Goal: Task Accomplishment & Management: Manage account settings

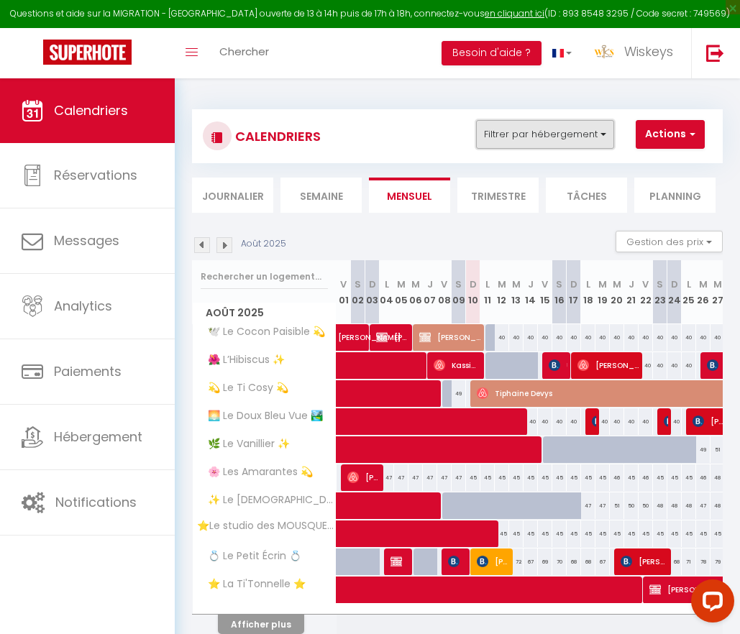
click at [587, 132] on button "Filtrer par hébergement" at bounding box center [545, 134] width 138 height 29
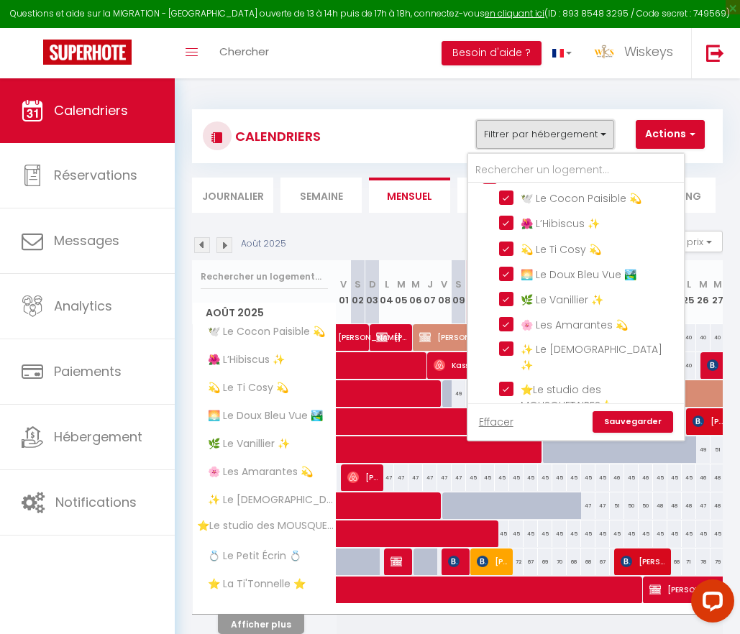
scroll to position [72, 0]
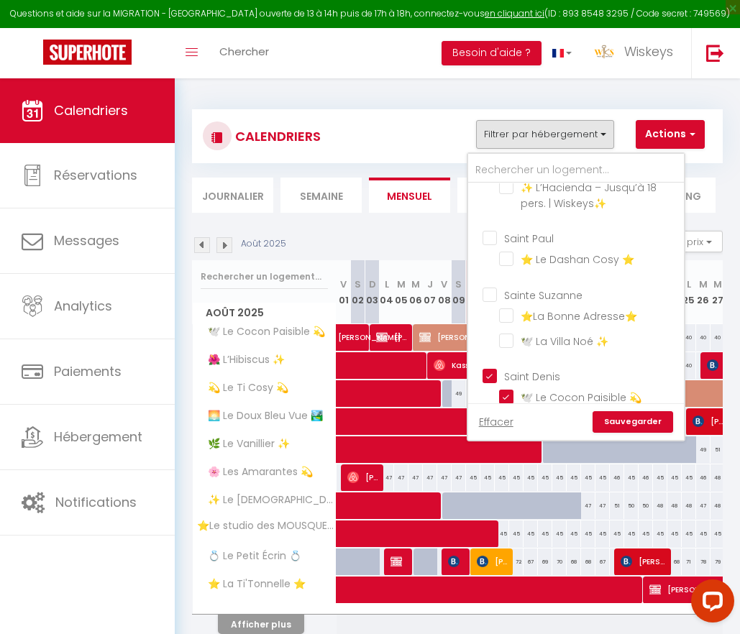
click at [497, 382] on input "Saint Denis" at bounding box center [590, 375] width 216 height 14
checkbox input "false"
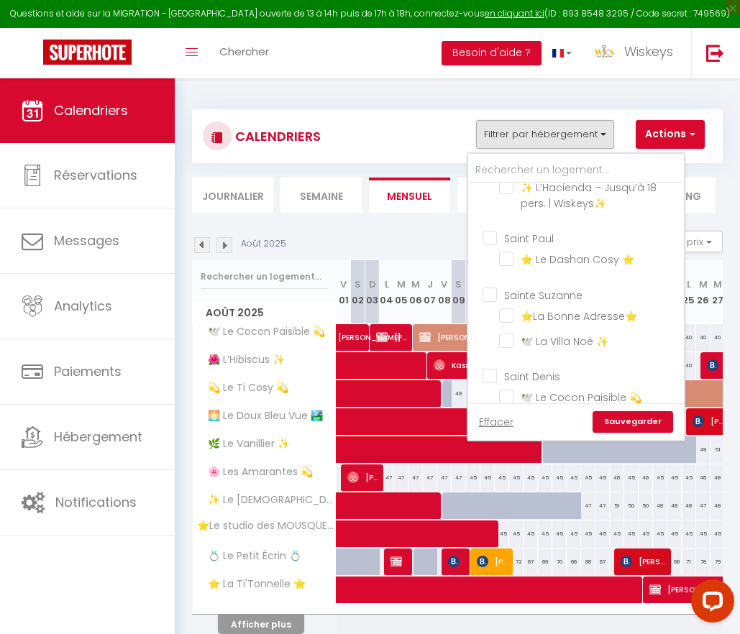
checkbox input "false"
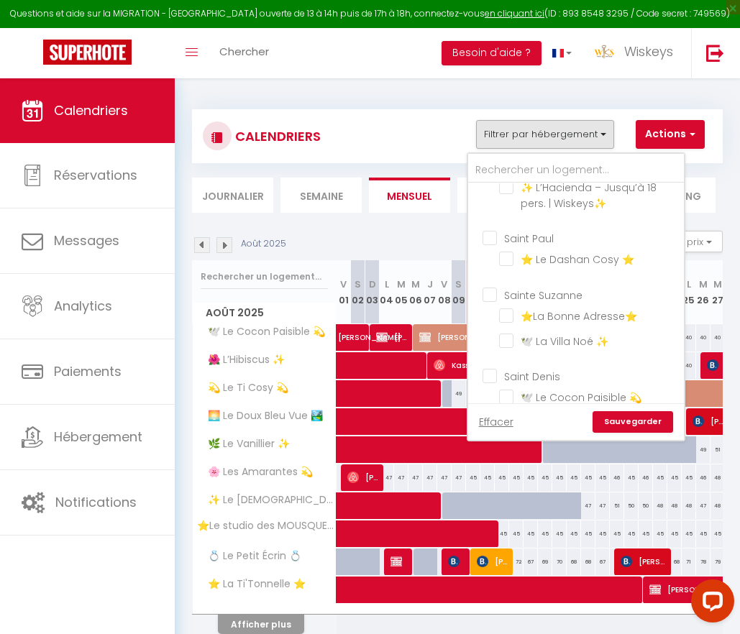
checkbox input "false"
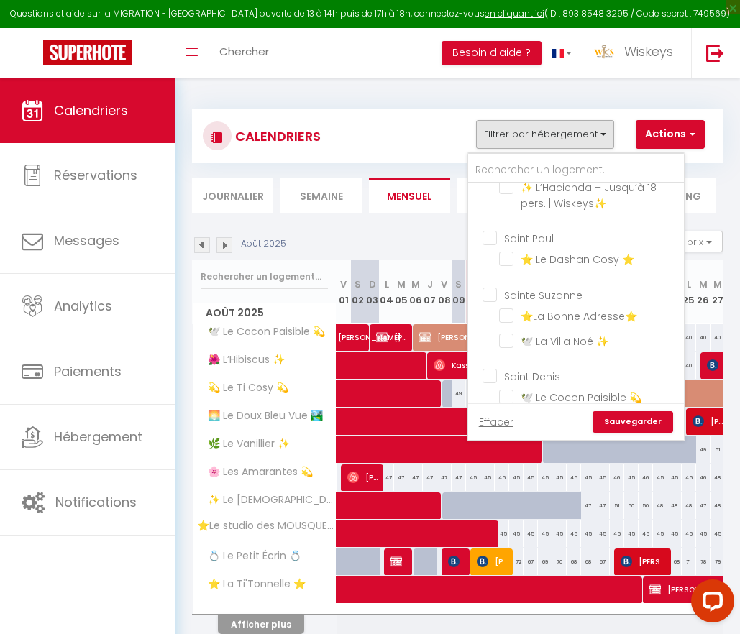
checkbox input "false"
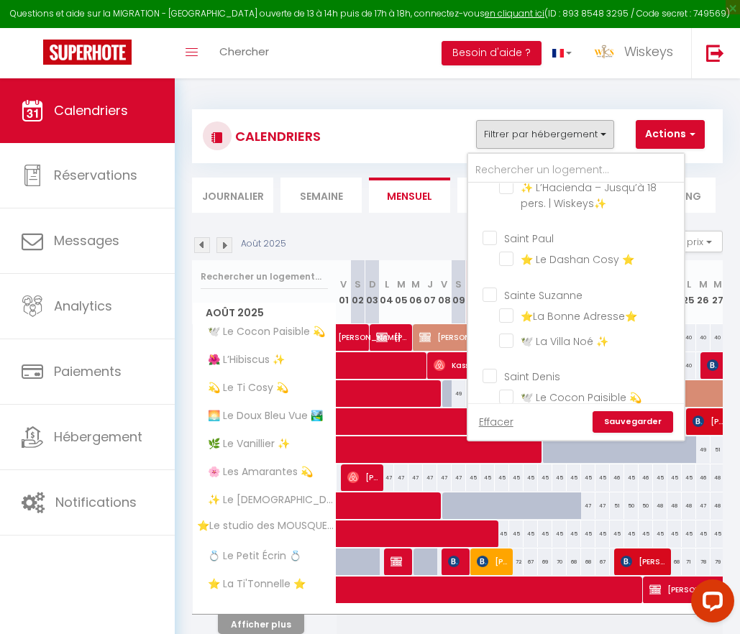
checkbox input "false"
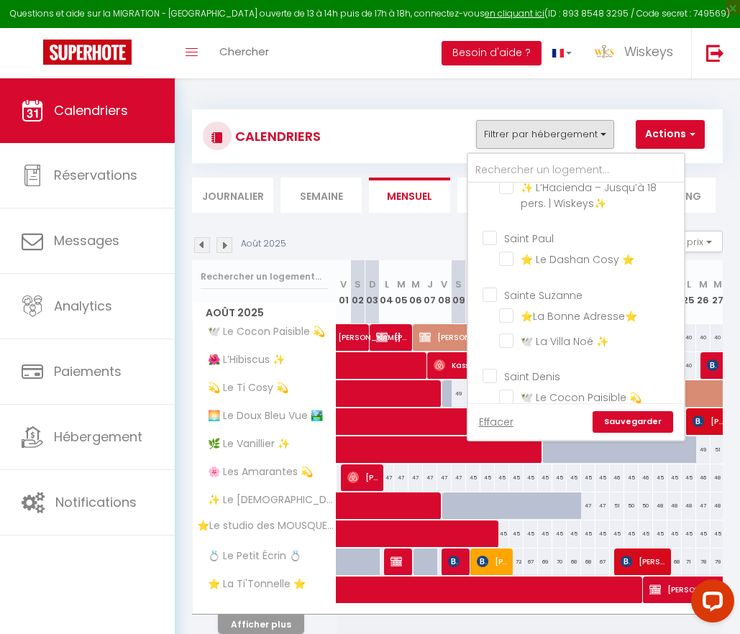
checkbox input "false"
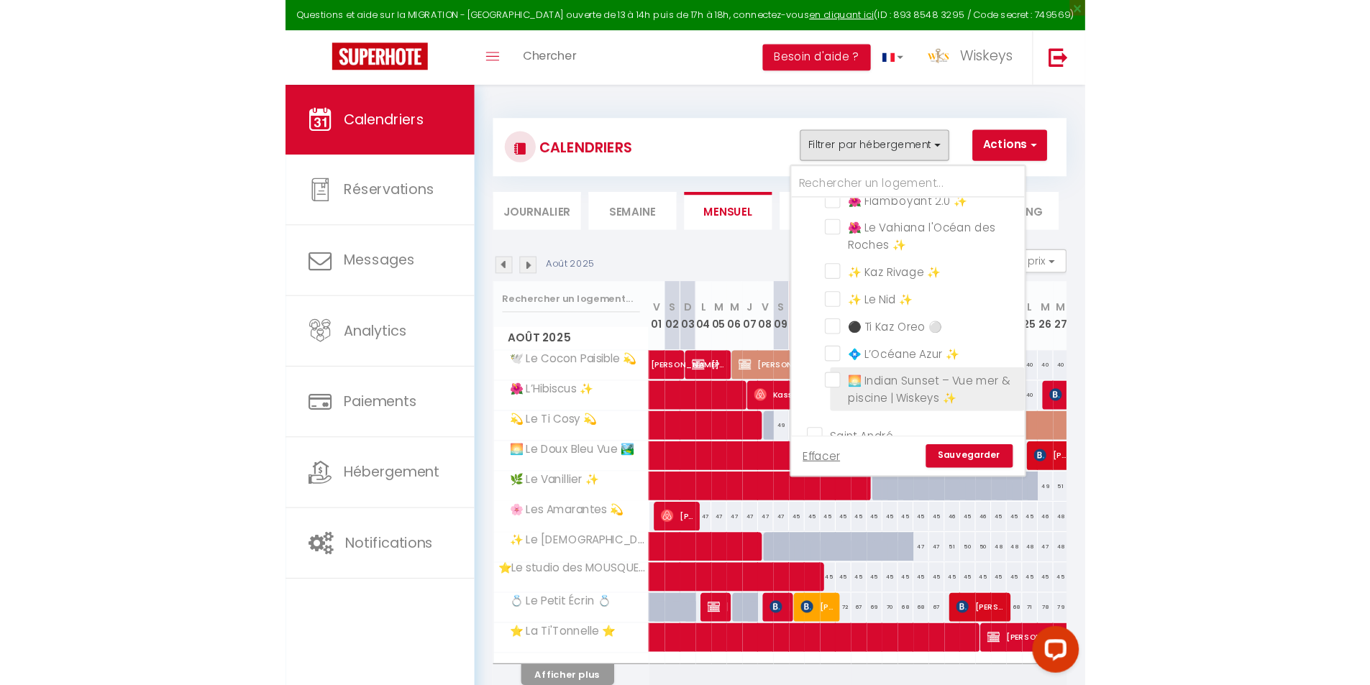
scroll to position [791, 0]
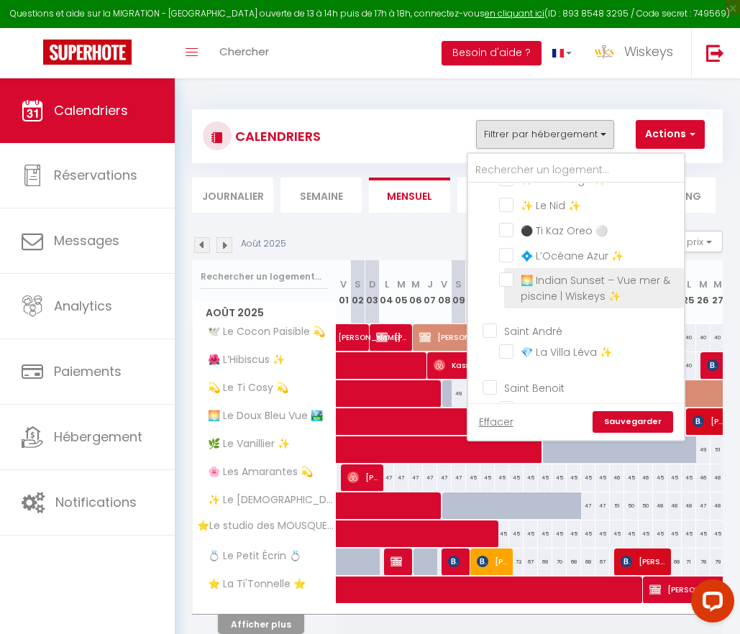
click at [505, 282] on input "🌅 Indian Sunset – Vue mer & piscine | Wiskeys ✨" at bounding box center [589, 279] width 180 height 14
checkbox input "true"
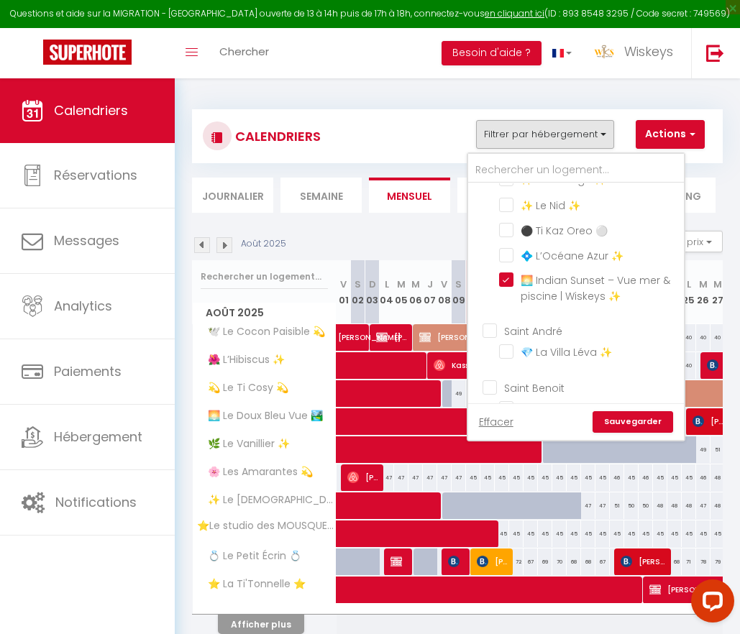
checkbox input "false"
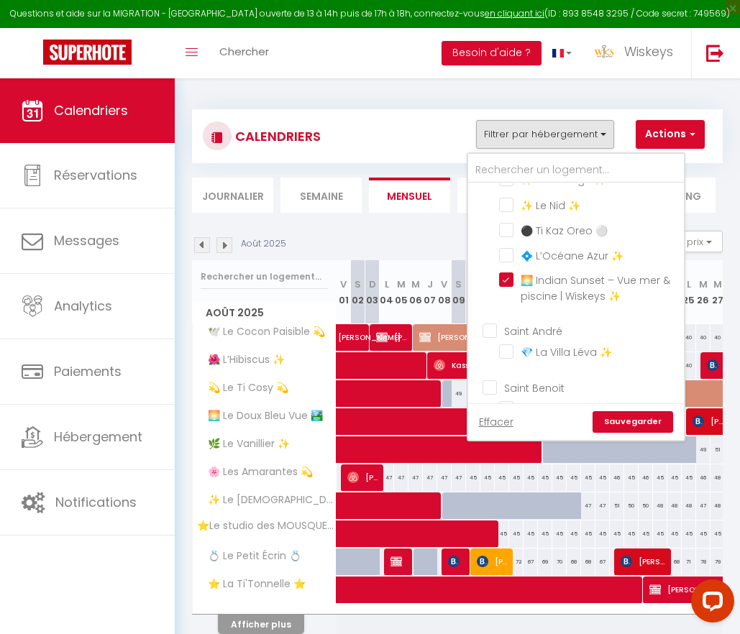
checkbox input "false"
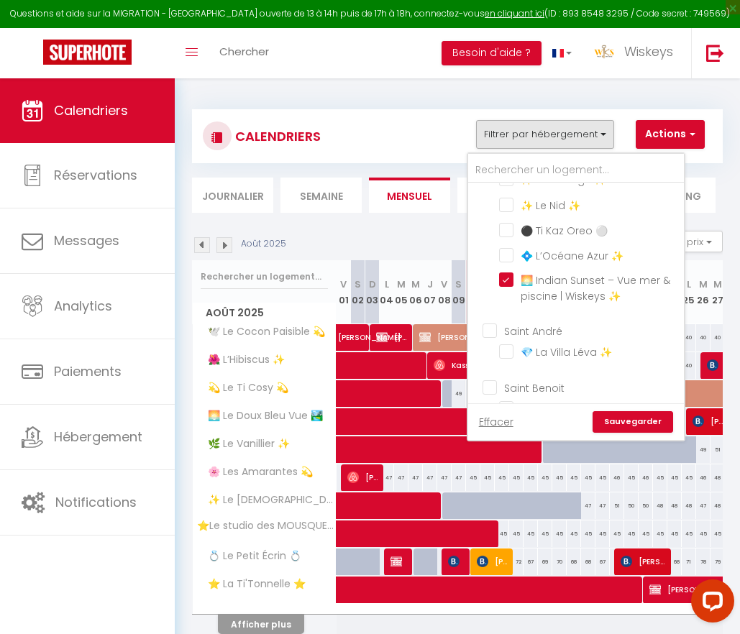
checkbox input "false"
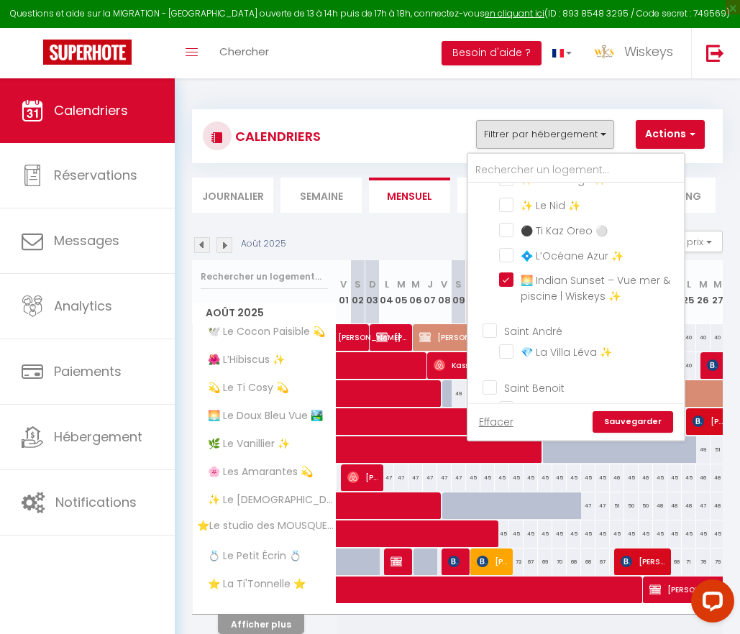
click at [621, 421] on link "Sauvegarder" at bounding box center [632, 422] width 81 height 22
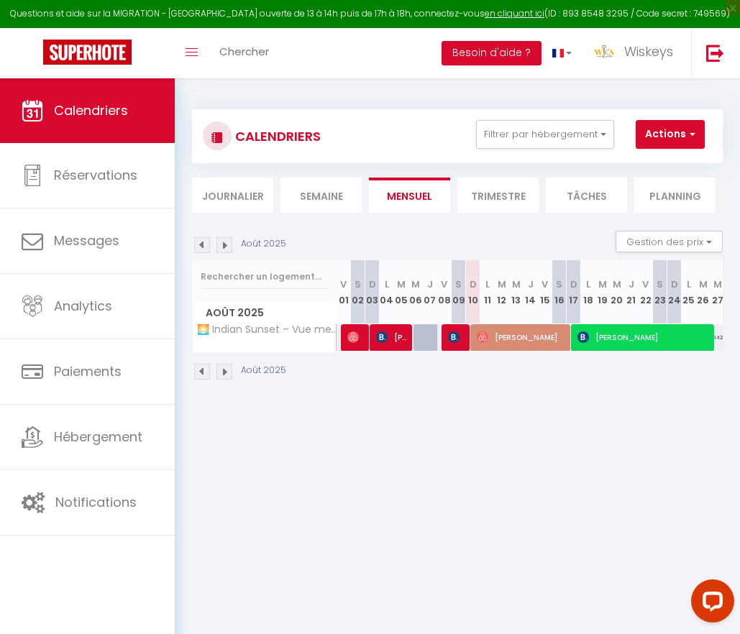
click at [225, 244] on img at bounding box center [224, 245] width 16 height 16
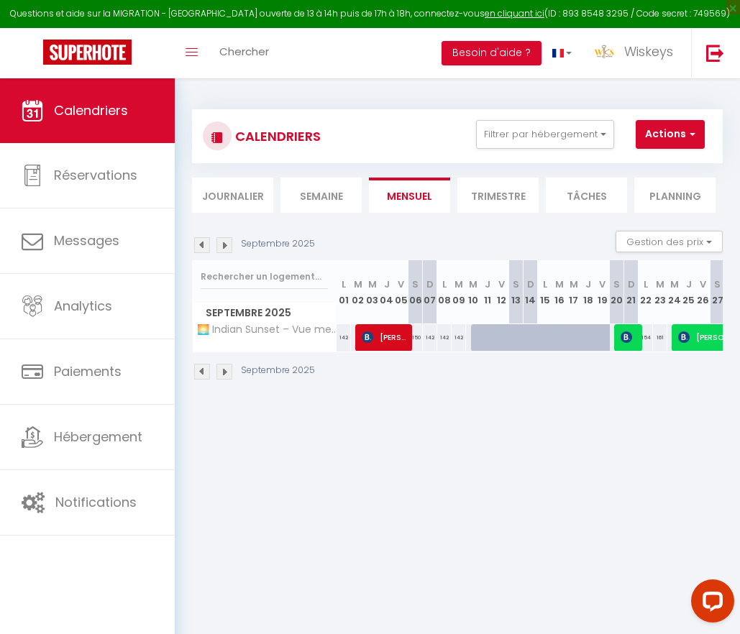
click at [225, 244] on img at bounding box center [224, 245] width 16 height 16
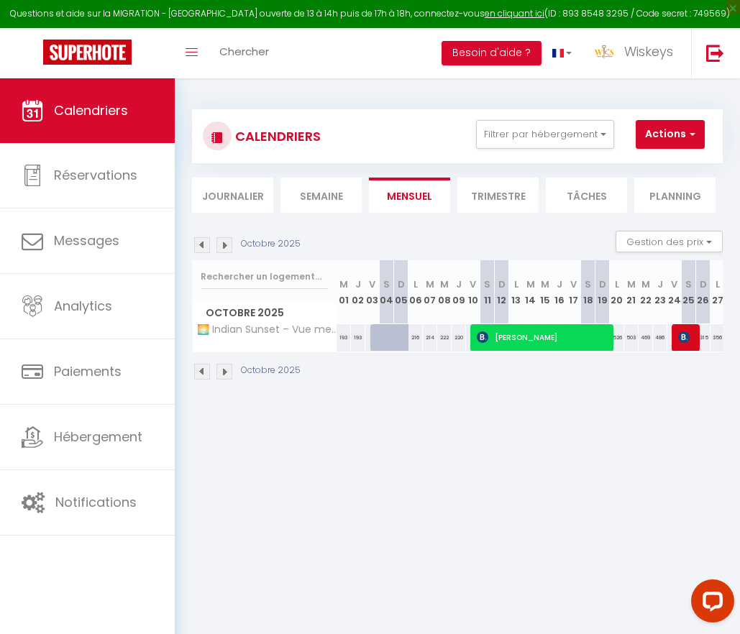
click at [489, 191] on li "Trimestre" at bounding box center [497, 195] width 81 height 35
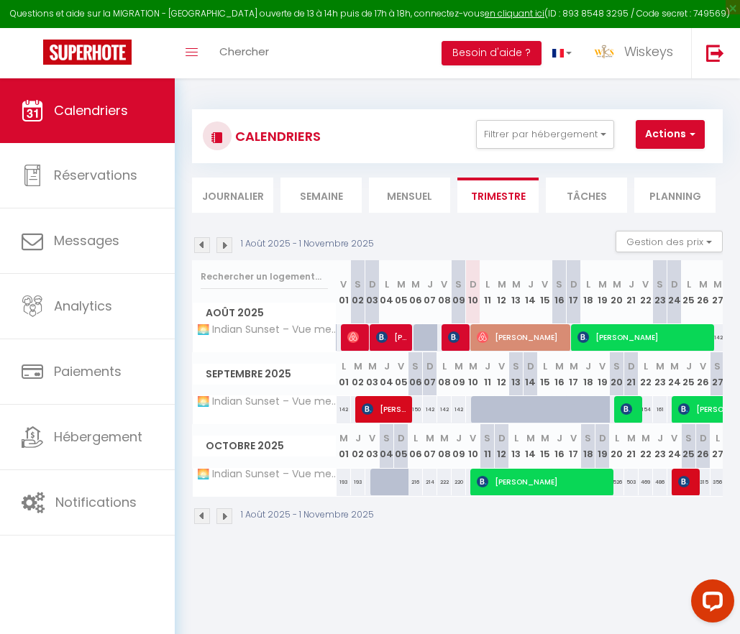
click at [217, 245] on img at bounding box center [224, 245] width 16 height 16
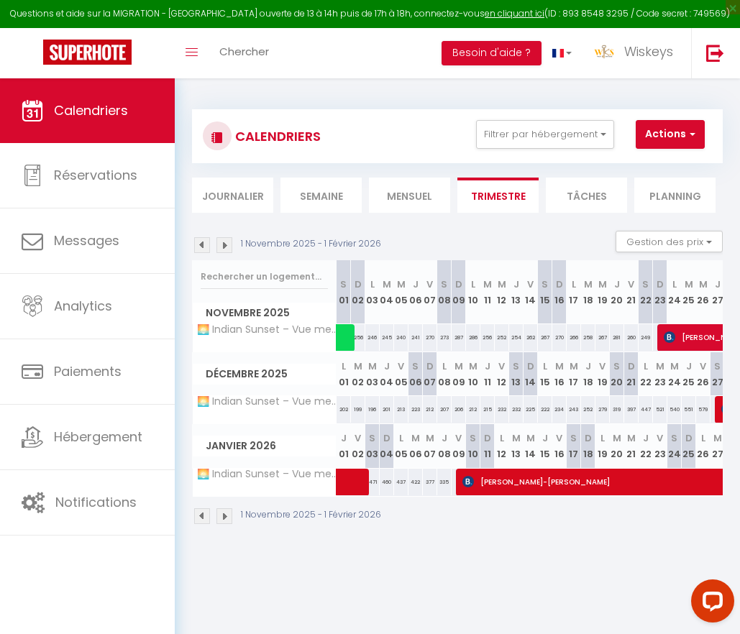
click at [217, 245] on img at bounding box center [224, 245] width 16 height 16
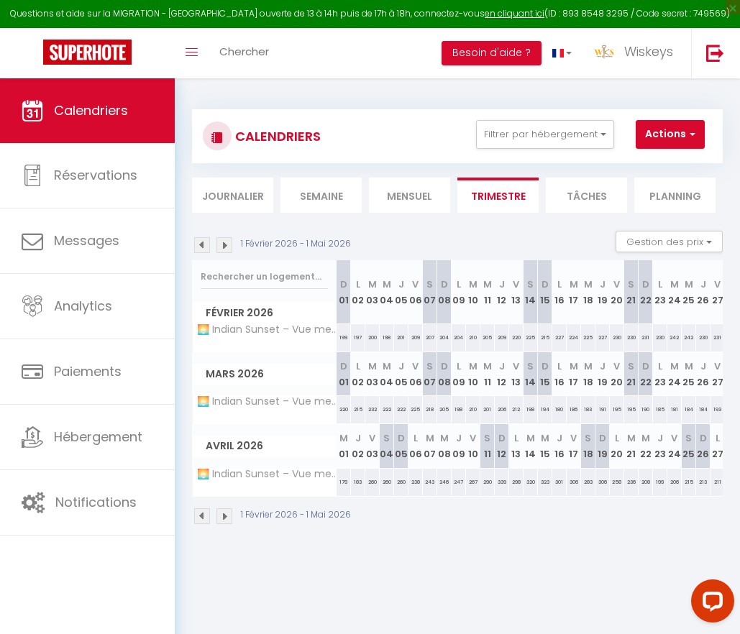
click at [217, 245] on img at bounding box center [224, 245] width 16 height 16
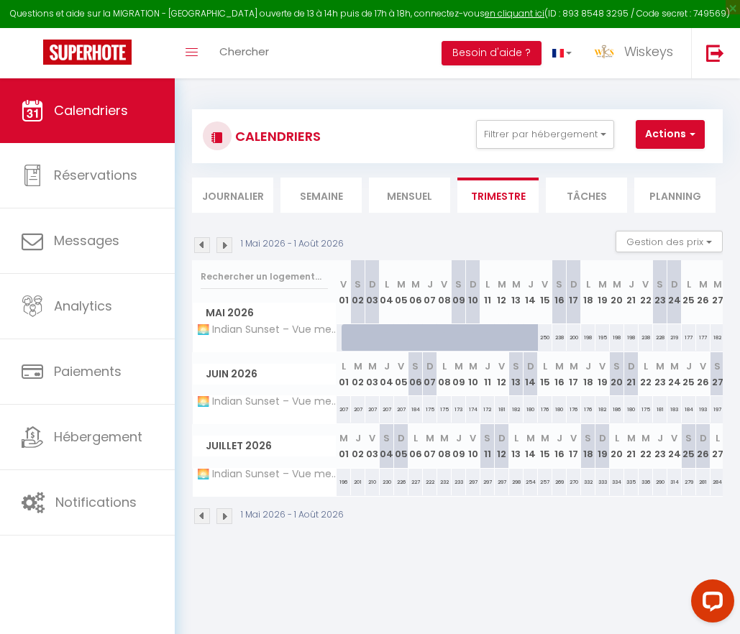
click at [544, 336] on div "250" at bounding box center [545, 337] width 14 height 27
type input "250"
type input "Ven 15 Mai 2026"
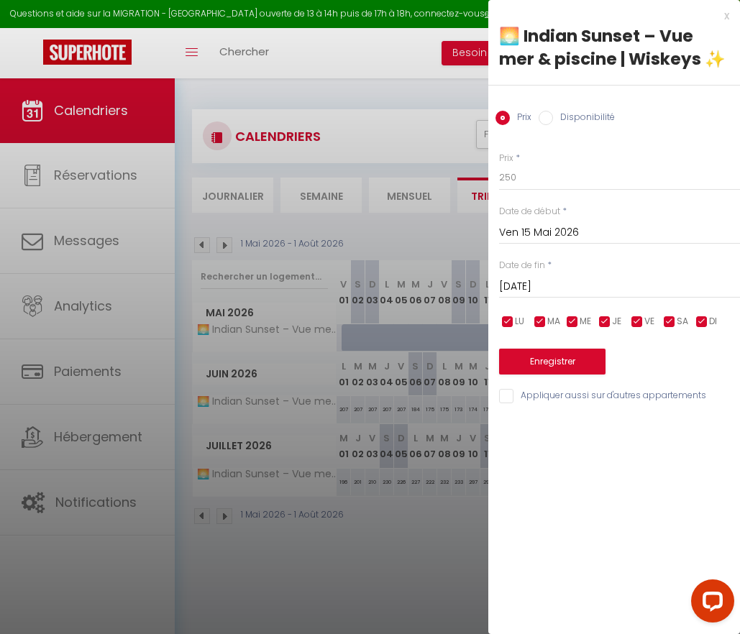
click at [582, 293] on input "[DATE]" at bounding box center [619, 287] width 241 height 19
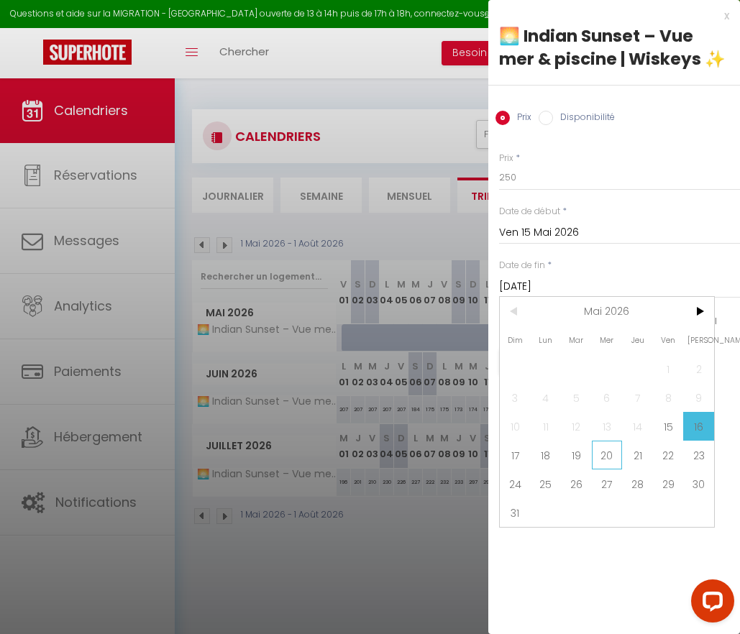
click at [597, 454] on span "20" at bounding box center [607, 455] width 31 height 29
type input "Mer 20 Mai 2026"
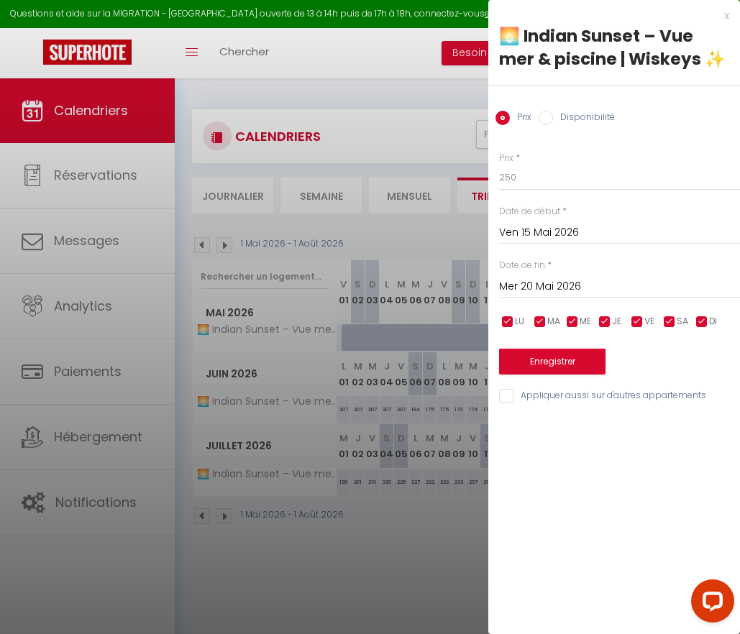
drag, startPoint x: 589, startPoint y: 124, endPoint x: 584, endPoint y: 146, distance: 22.8
click at [589, 123] on label "Disponibilité" at bounding box center [584, 119] width 62 height 16
click at [553, 123] on input "Disponibilité" at bounding box center [545, 118] width 14 height 14
radio input "true"
radio input "false"
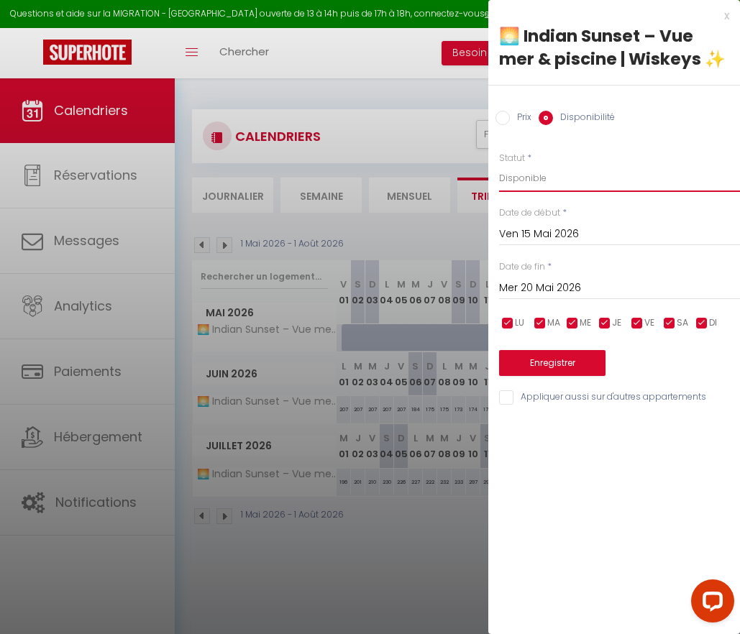
click at [574, 185] on select "Disponible Indisponible" at bounding box center [619, 178] width 241 height 27
select select "0"
click at [499, 165] on select "Disponible Indisponible" at bounding box center [619, 178] width 241 height 27
click at [585, 358] on button "Enregistrer" at bounding box center [552, 363] width 106 height 26
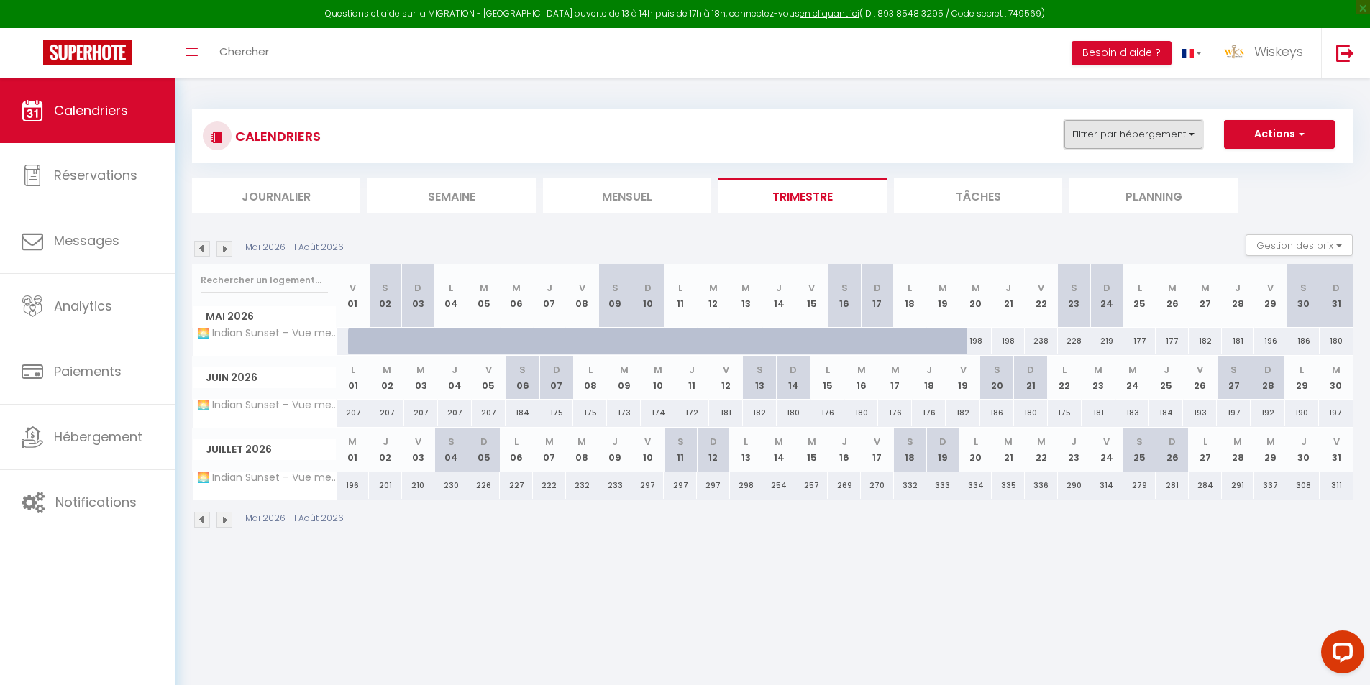
click at [750, 138] on button "Filtrer par hébergement" at bounding box center [1133, 134] width 138 height 29
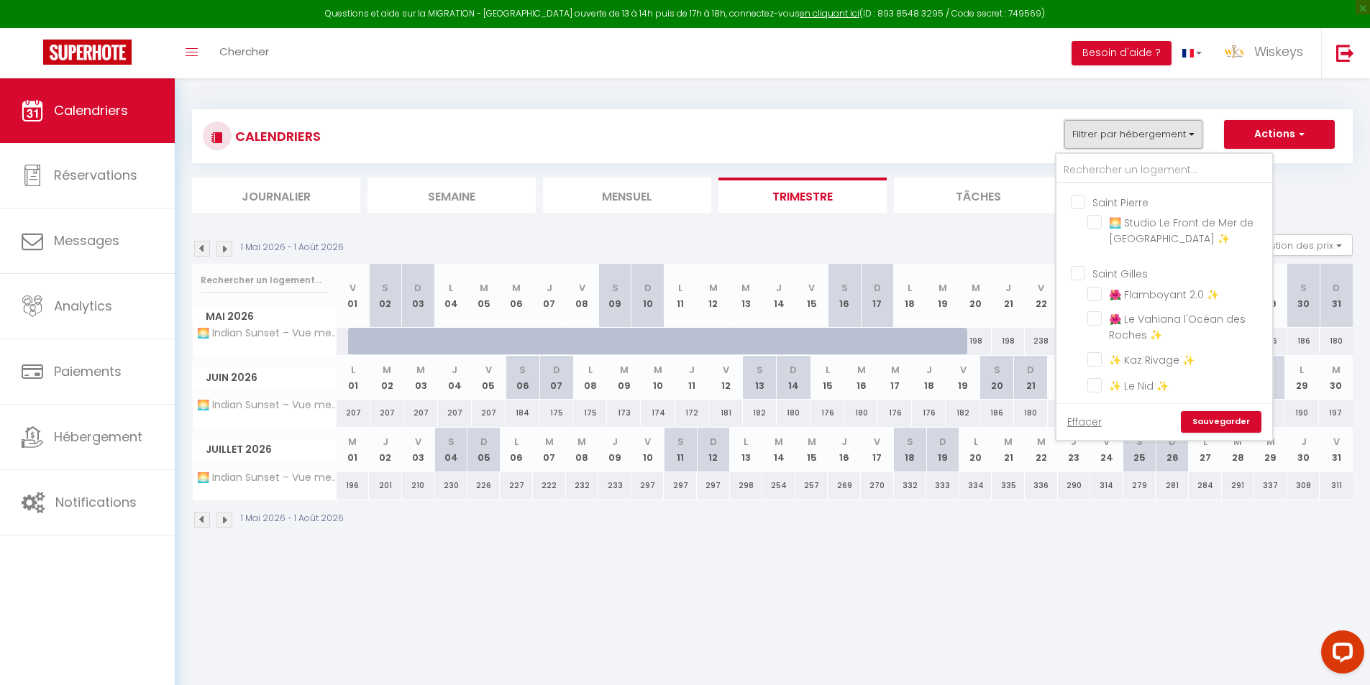
scroll to position [791, 0]
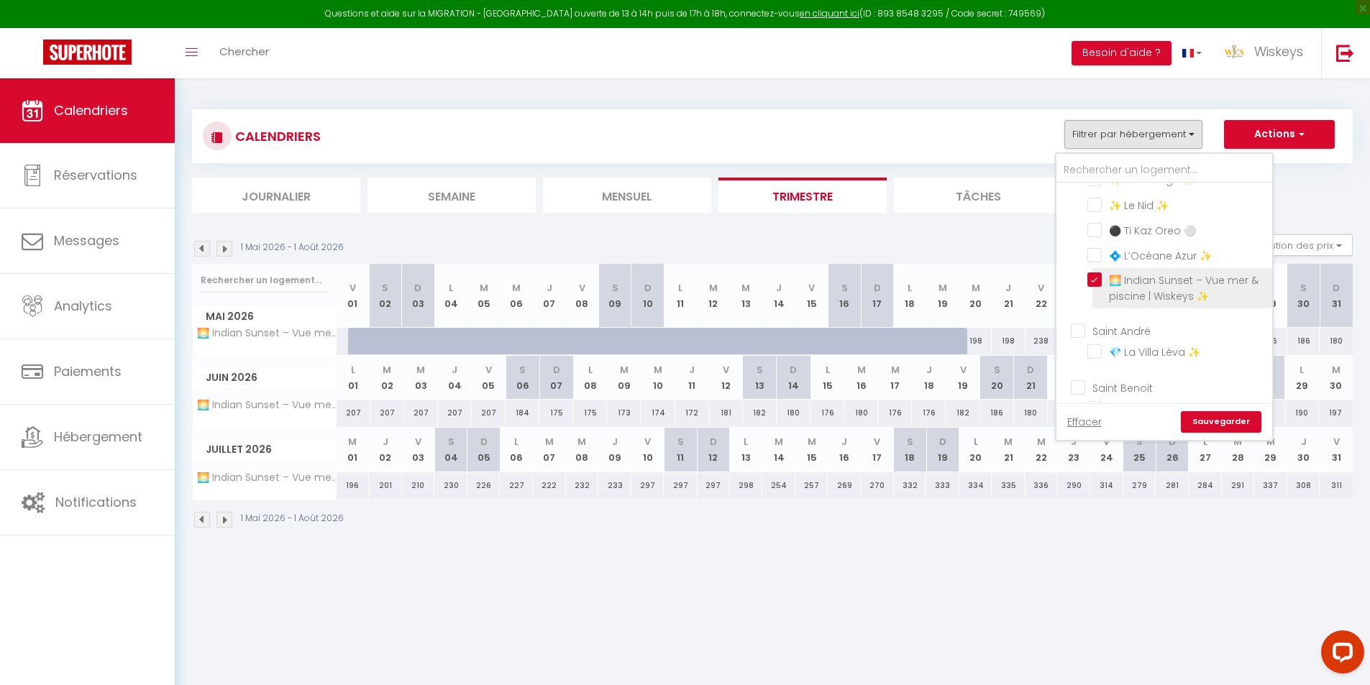
click at [750, 280] on input "🌅 Indian Sunset – Vue mer & piscine | Wiskeys ✨" at bounding box center [1177, 279] width 180 height 14
checkbox input "false"
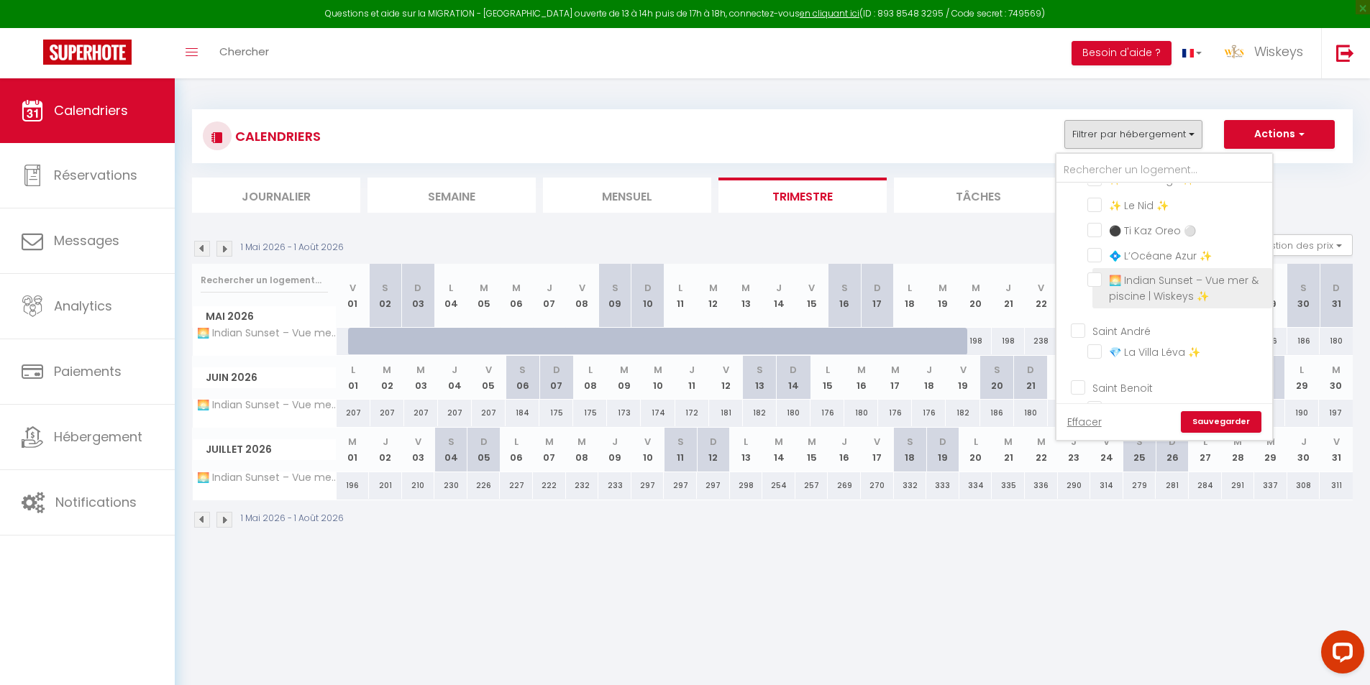
checkbox input "false"
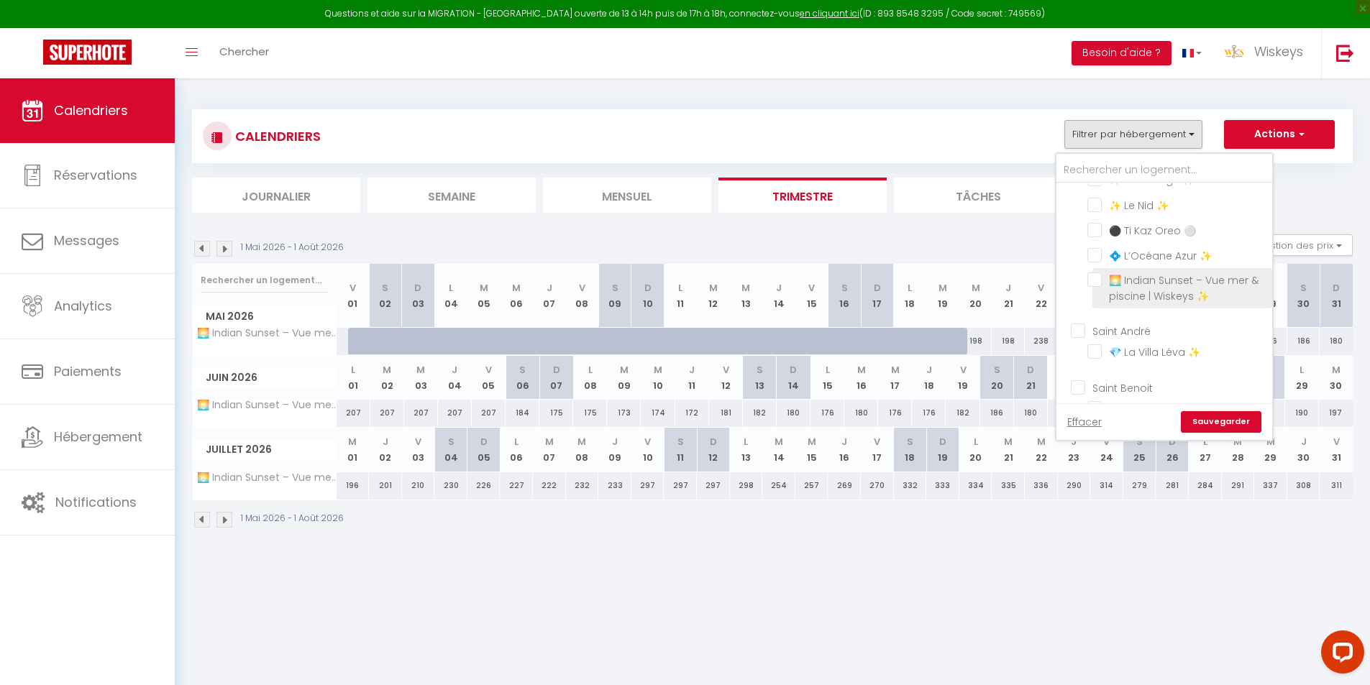
checkbox input "false"
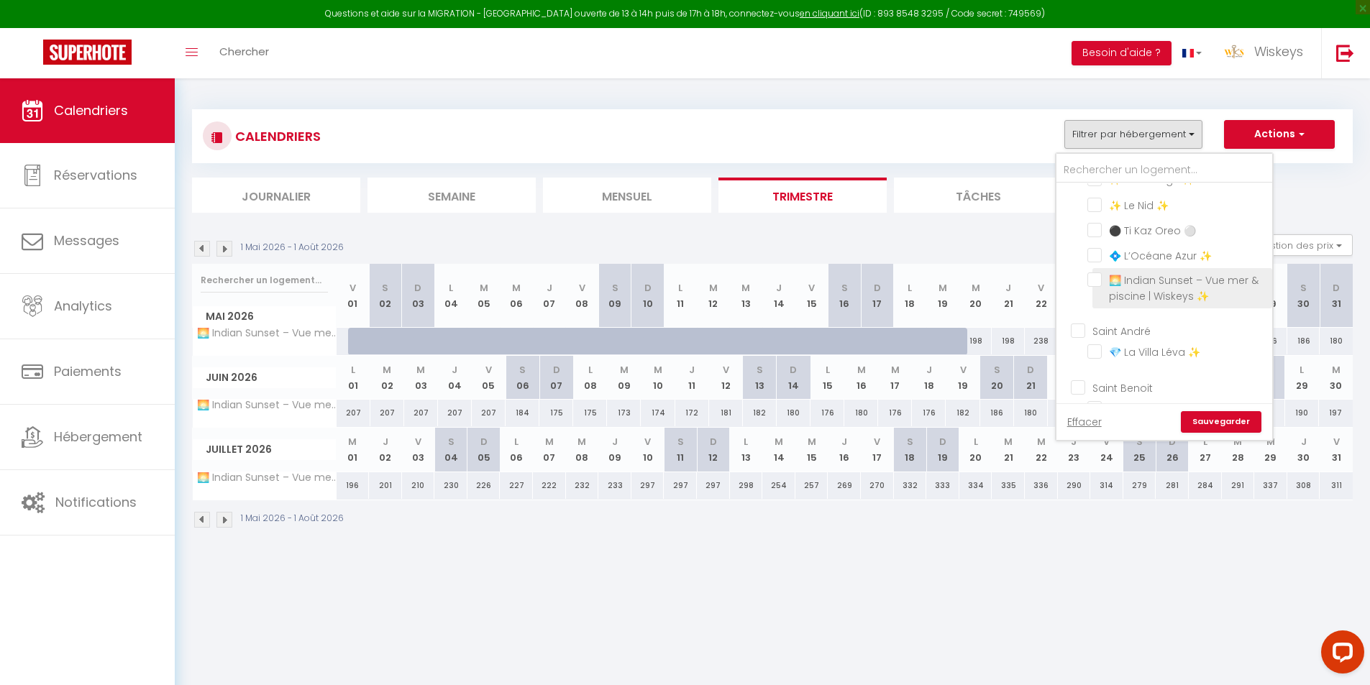
checkbox input "false"
click at [750, 418] on link "Sauvegarder" at bounding box center [1221, 422] width 81 height 22
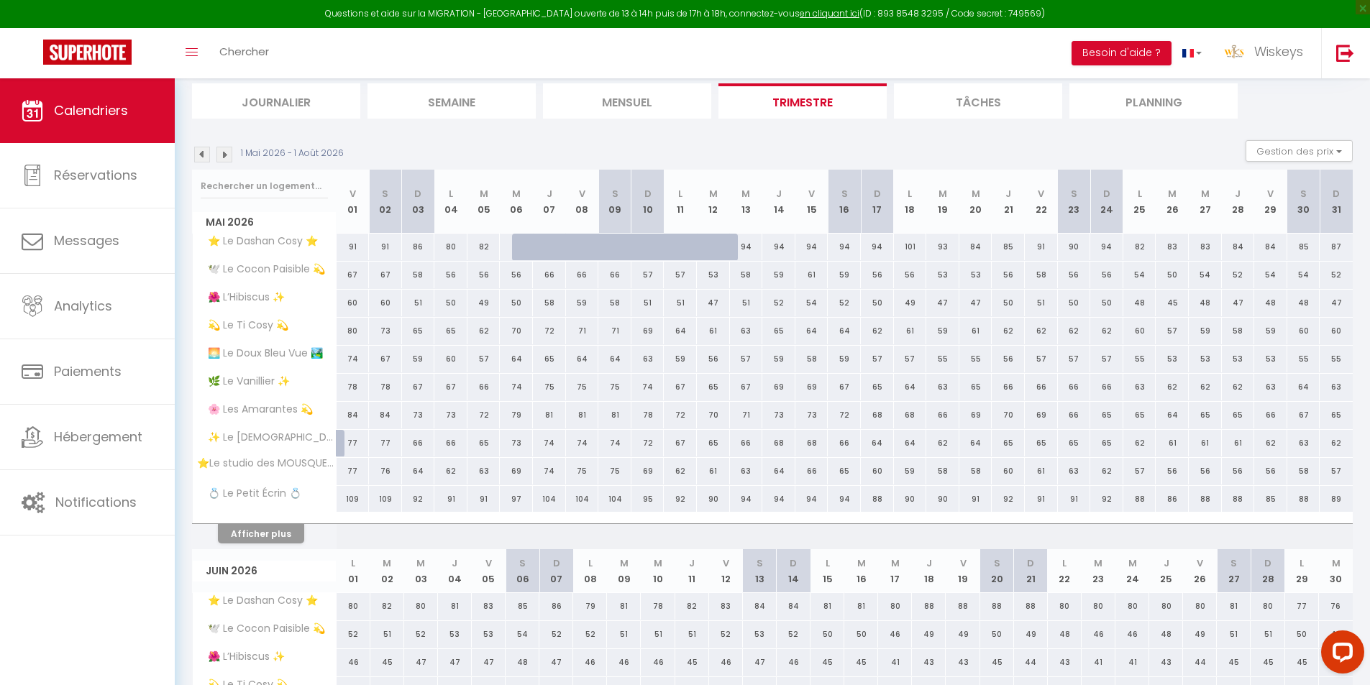
scroll to position [0, 0]
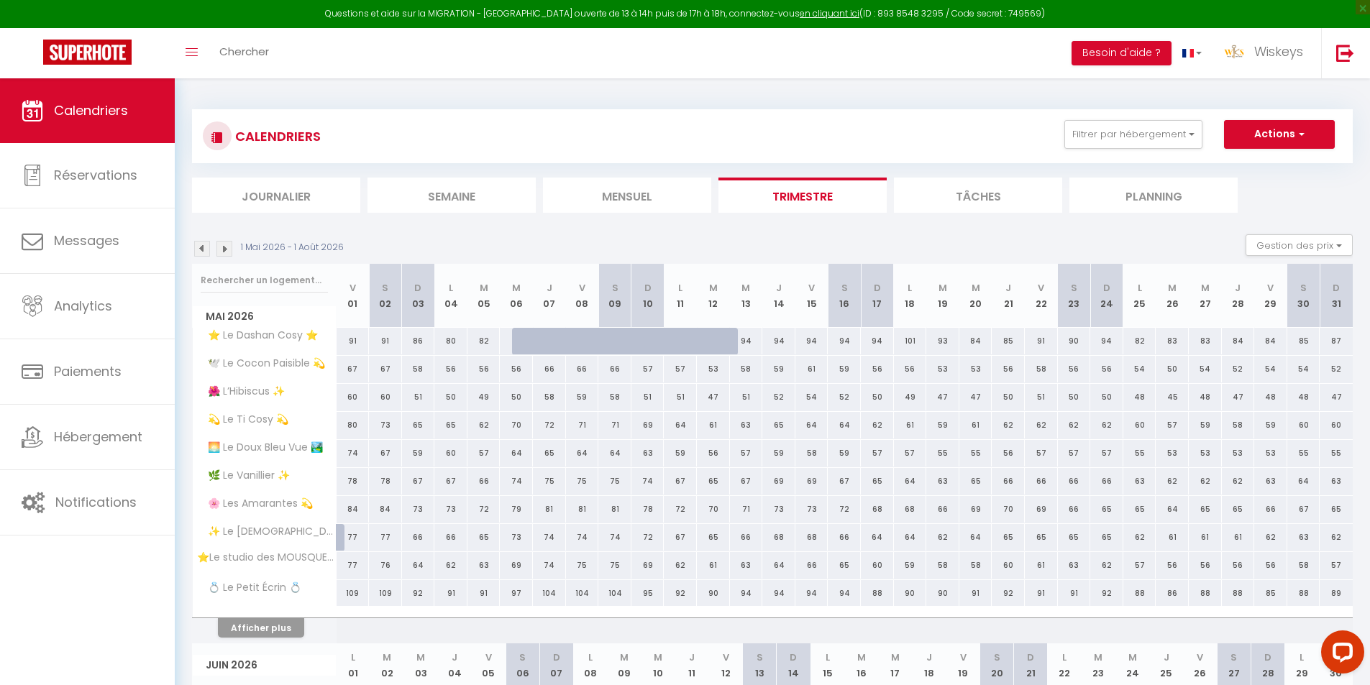
click at [645, 198] on li "Mensuel" at bounding box center [627, 195] width 168 height 35
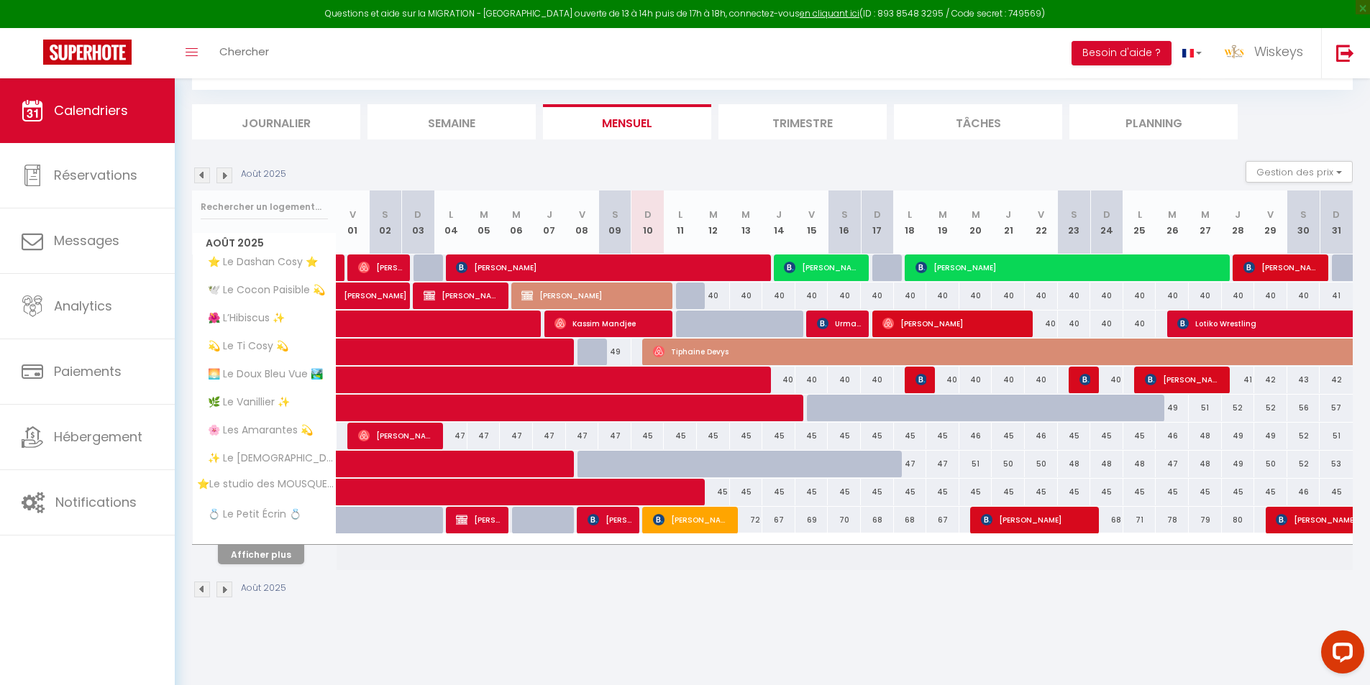
scroll to position [78, 0]
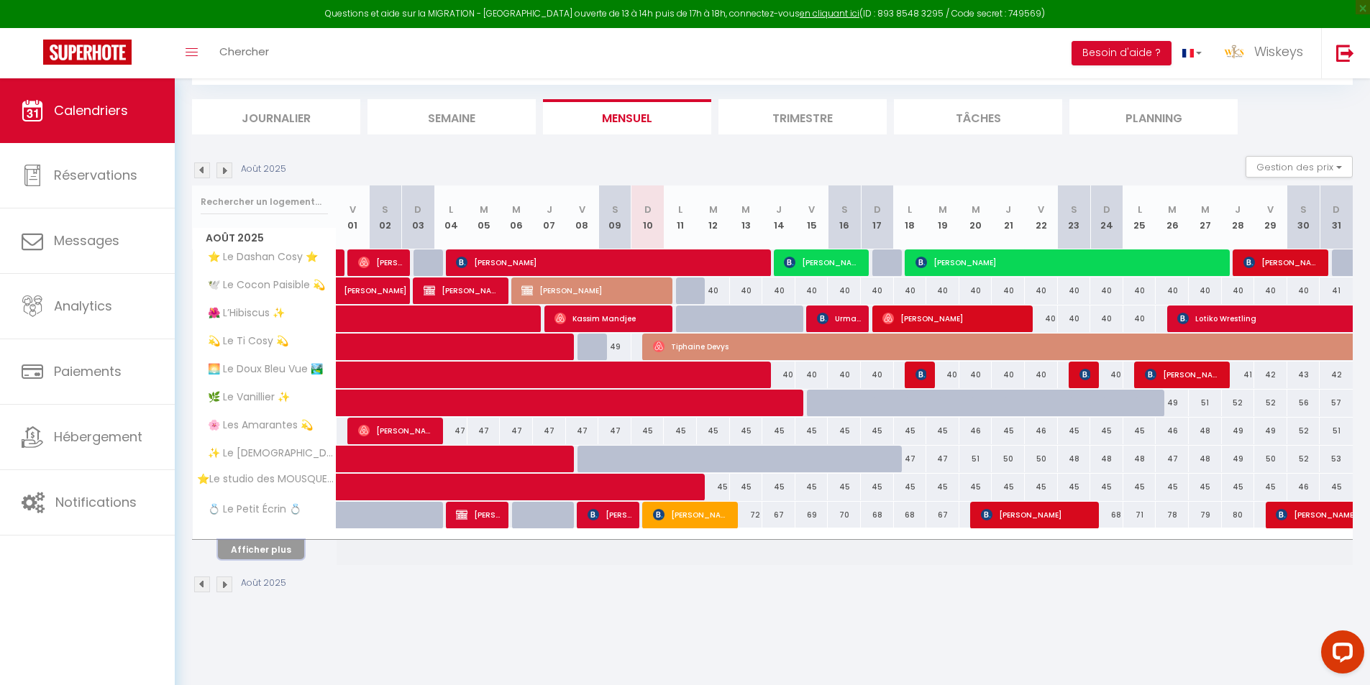
click at [282, 553] on button "Afficher plus" at bounding box center [261, 549] width 86 height 19
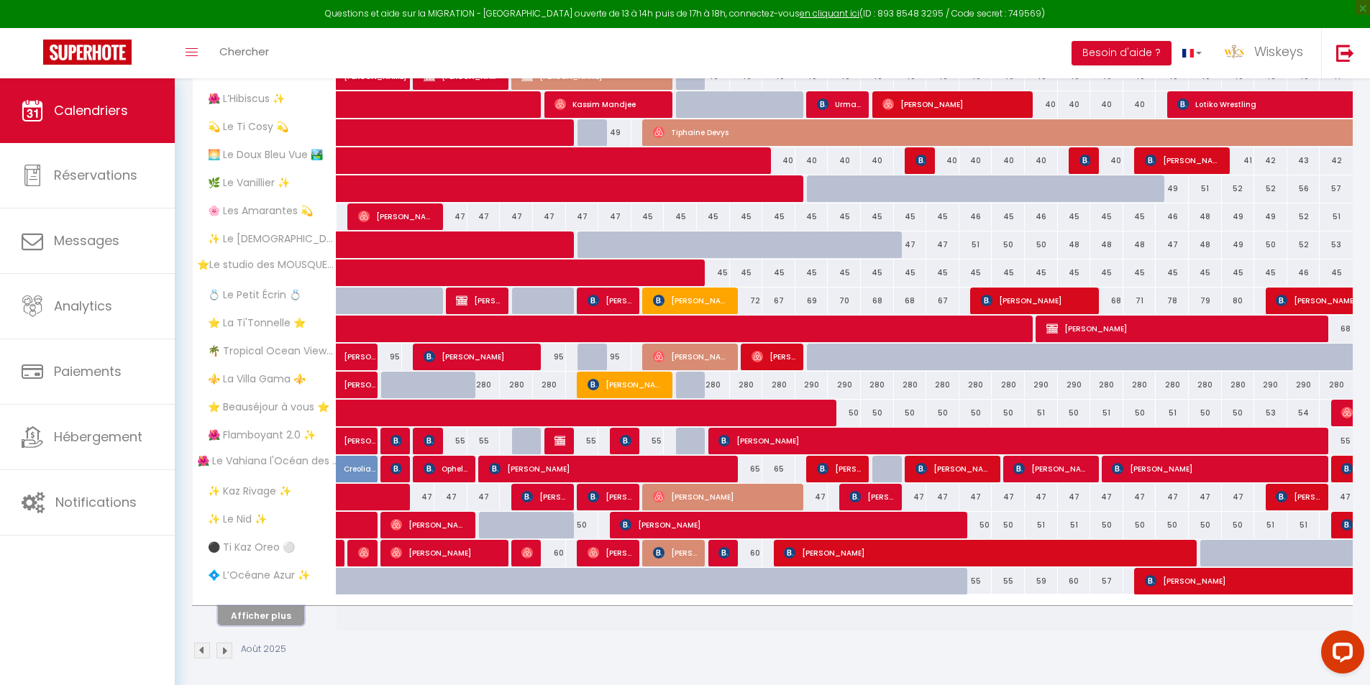
scroll to position [294, 0]
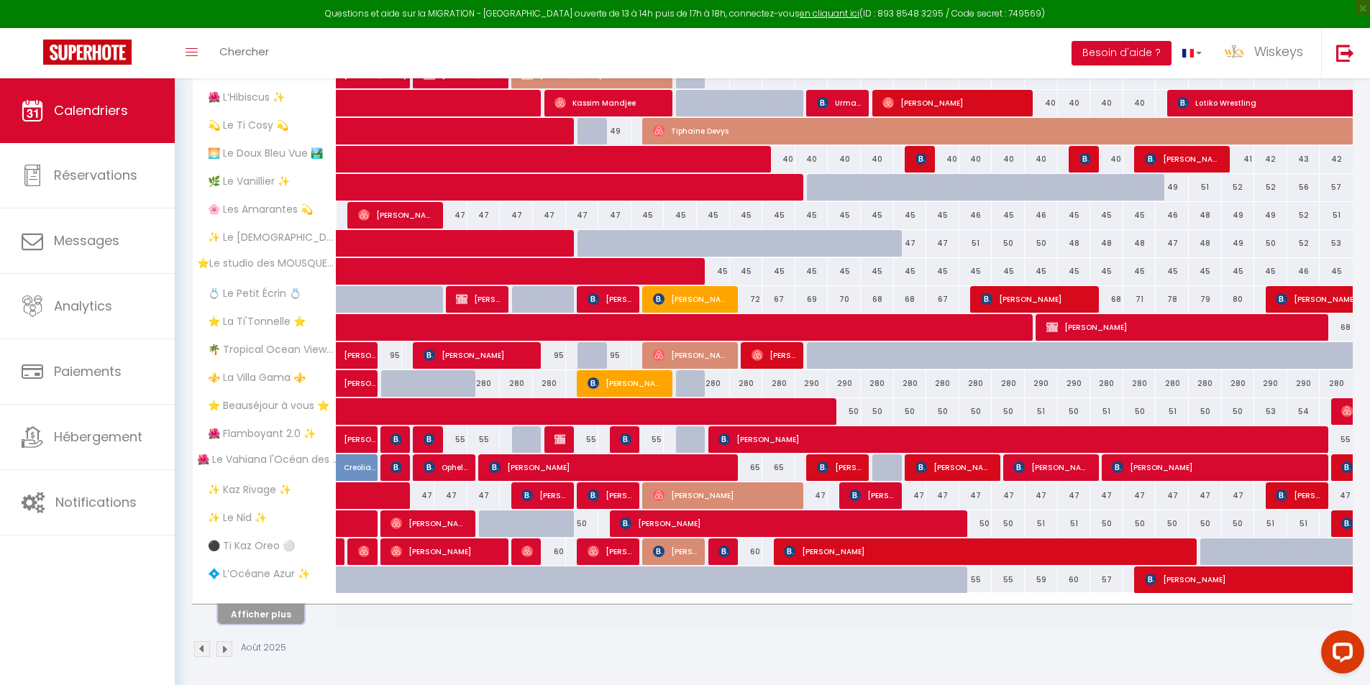
click at [252, 609] on button "Afficher plus" at bounding box center [261, 614] width 86 height 19
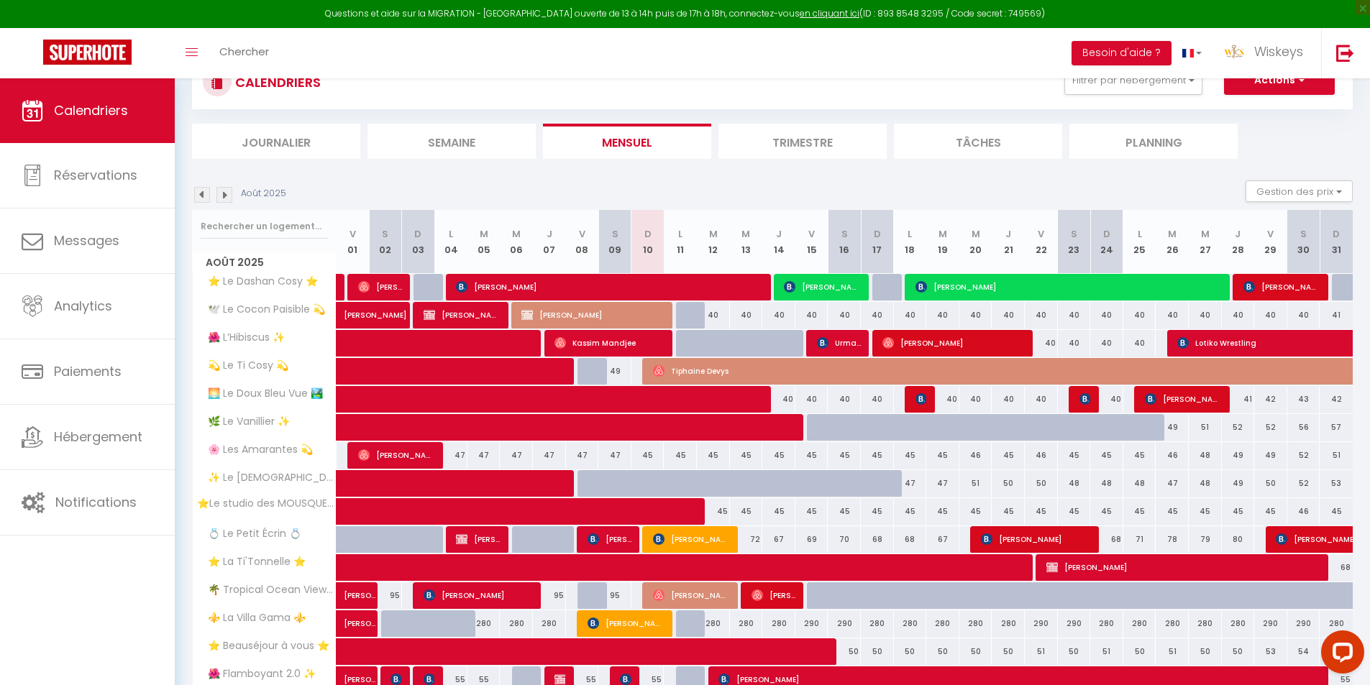
scroll to position [0, 0]
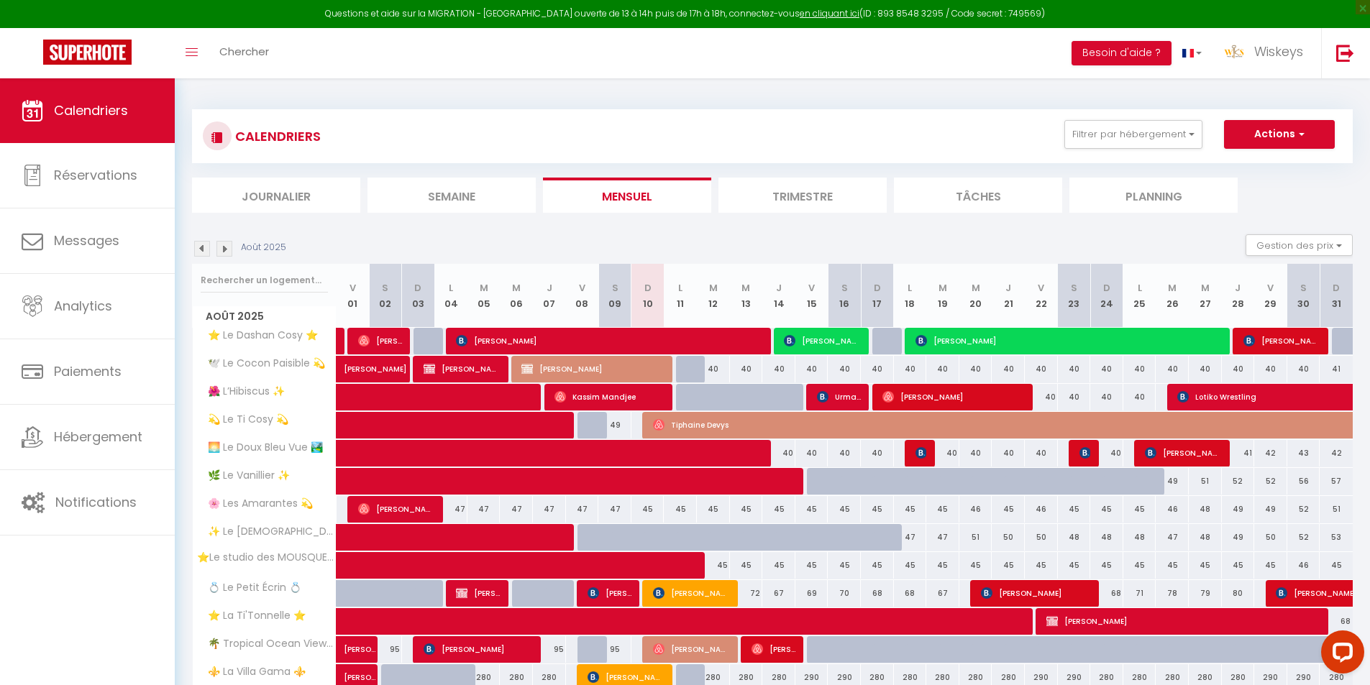
click at [257, 193] on li "Journalier" at bounding box center [276, 195] width 168 height 35
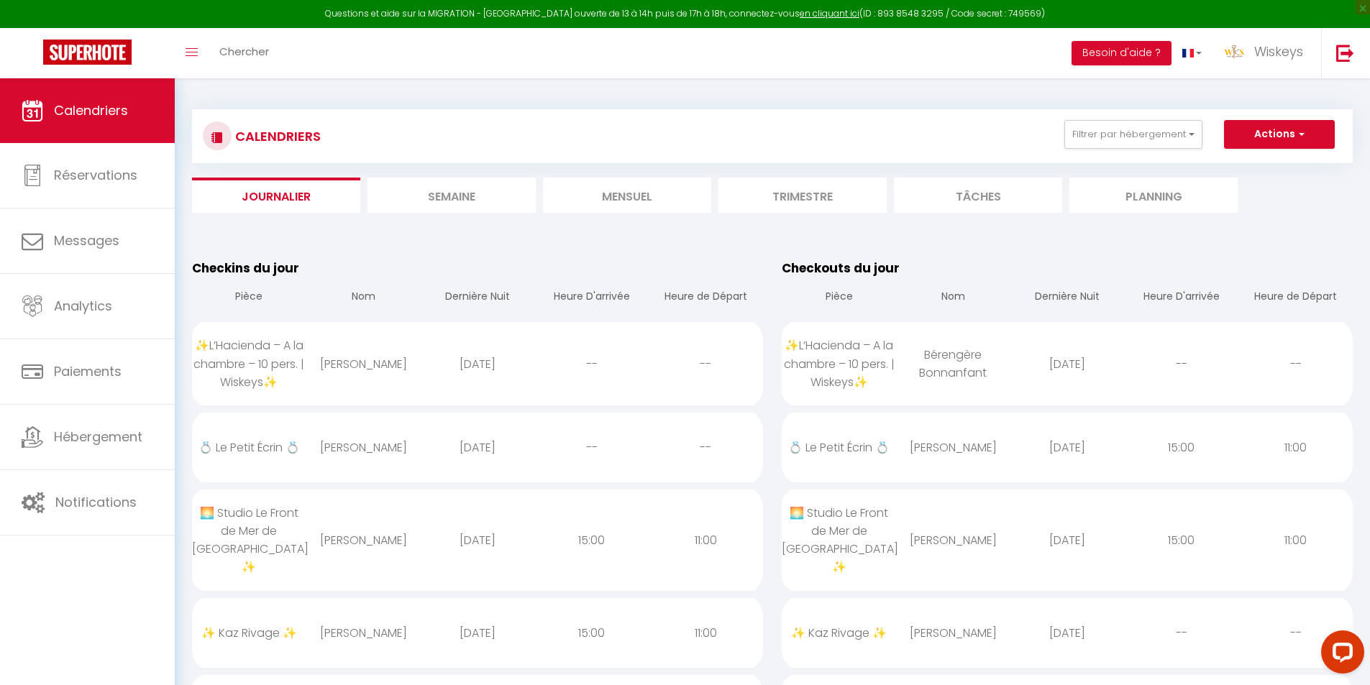
click at [633, 206] on li "Mensuel" at bounding box center [627, 195] width 168 height 35
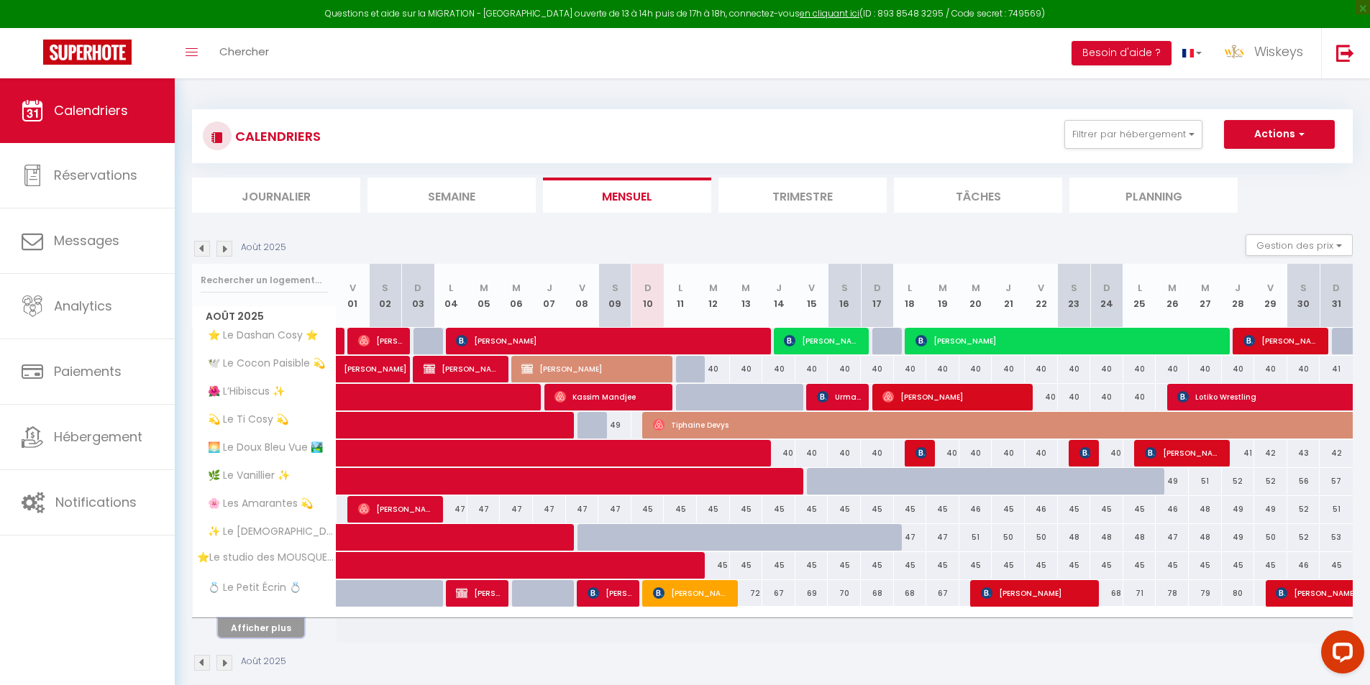
click at [289, 609] on button "Afficher plus" at bounding box center [261, 627] width 86 height 19
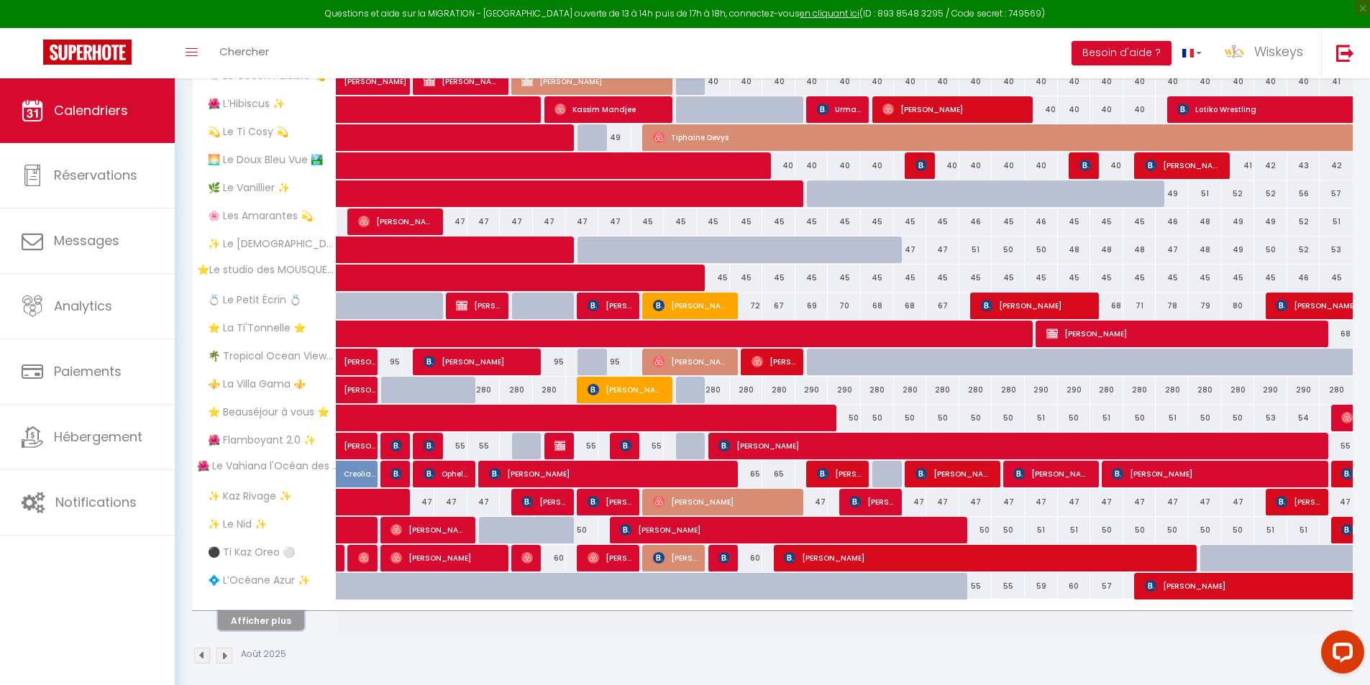
scroll to position [298, 0]
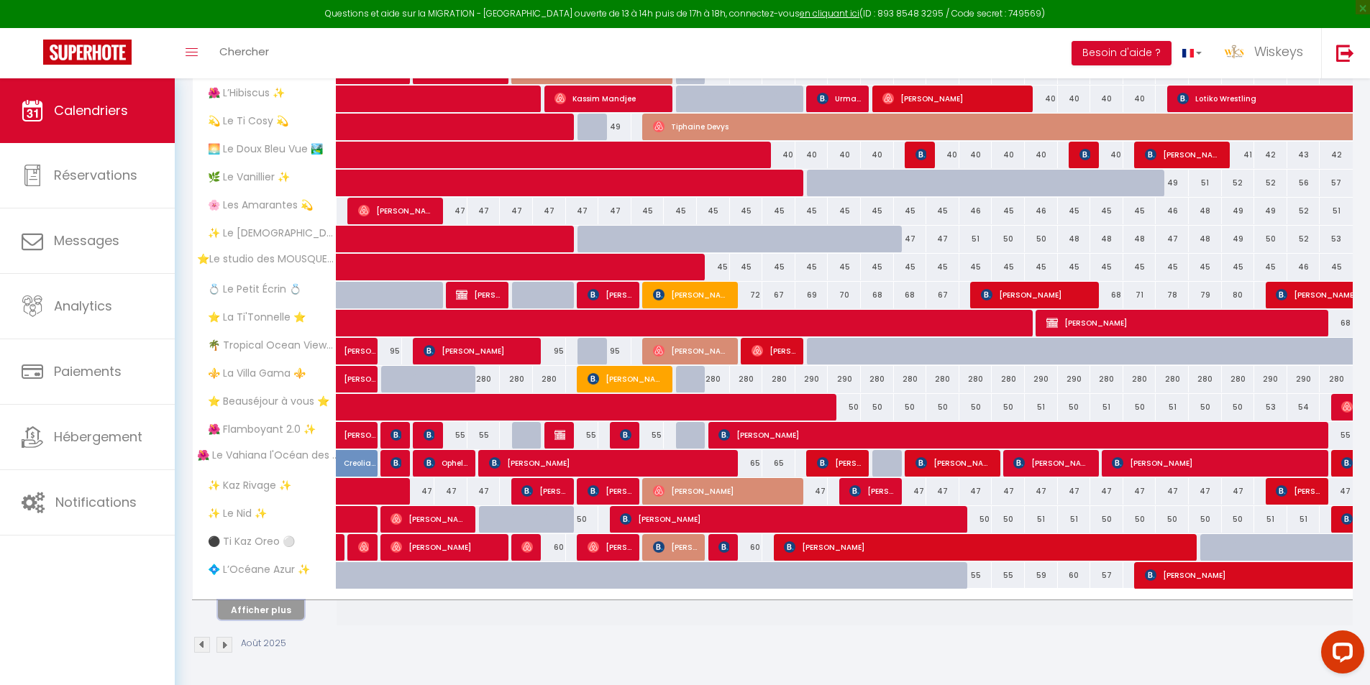
click at [288, 604] on button "Afficher plus" at bounding box center [261, 609] width 86 height 19
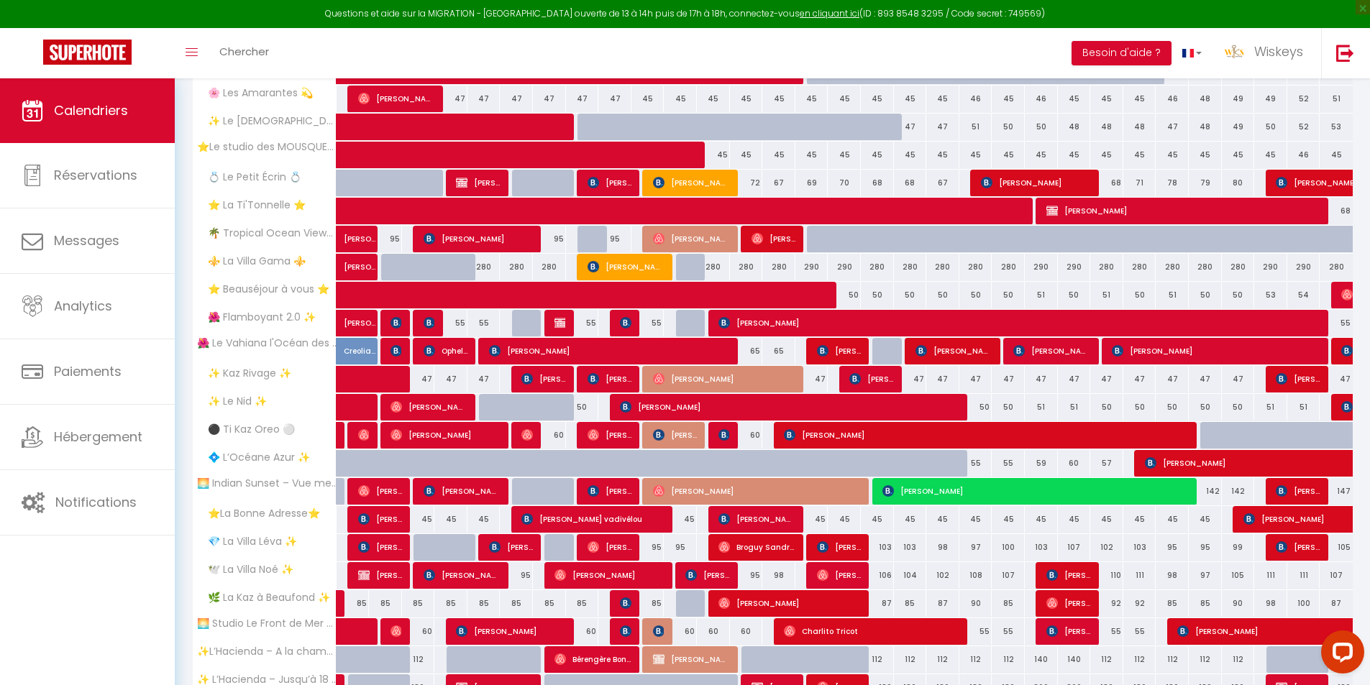
scroll to position [442, 0]
